Goal: Task Accomplishment & Management: Manage account settings

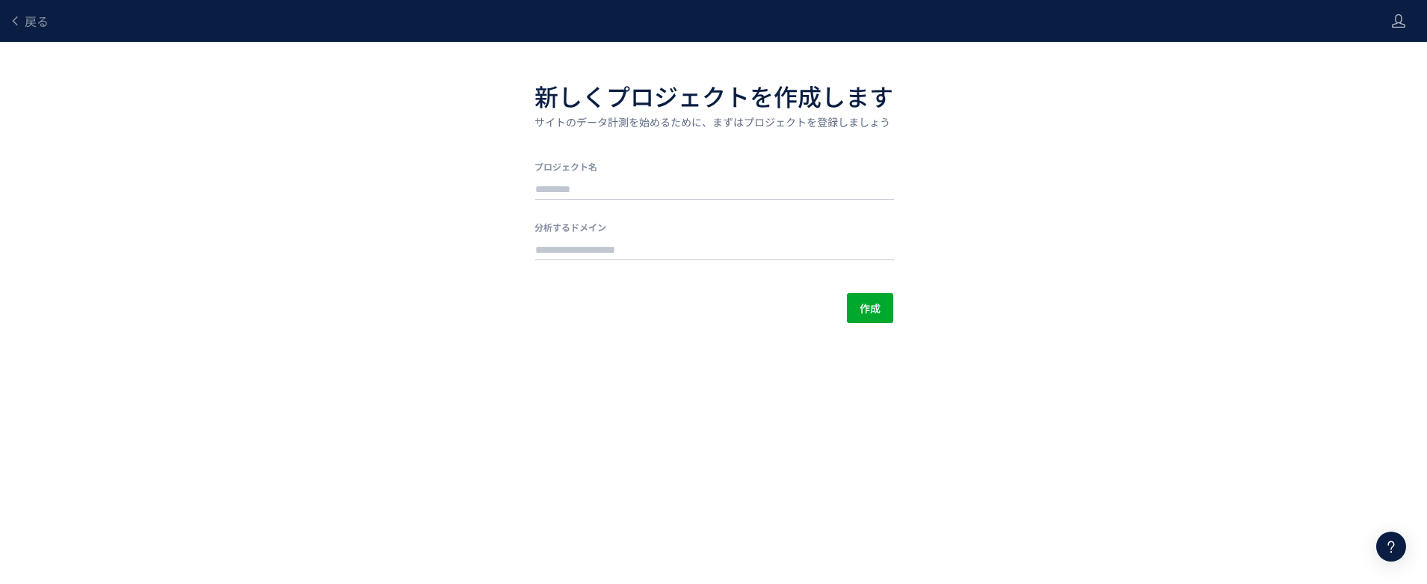
click at [49, 18] on div "戻る" at bounding box center [688, 21] width 1376 height 42
click at [49, 17] on div "戻る" at bounding box center [688, 21] width 1376 height 42
click at [43, 18] on span "戻る" at bounding box center [37, 21] width 24 height 18
click at [28, 23] on span "戻る" at bounding box center [37, 21] width 24 height 18
click at [1394, 20] on icon at bounding box center [1398, 20] width 15 height 15
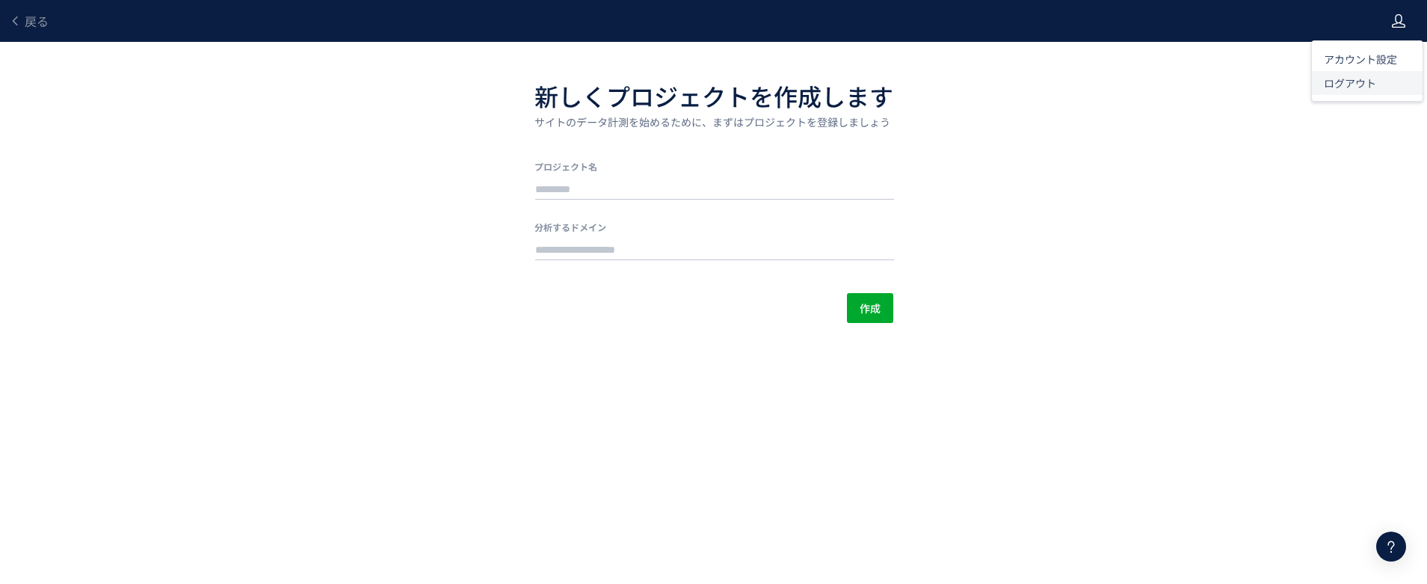
click at [1350, 90] on li "ログアウト" at bounding box center [1367, 83] width 111 height 24
